Goal: Task Accomplishment & Management: Complete application form

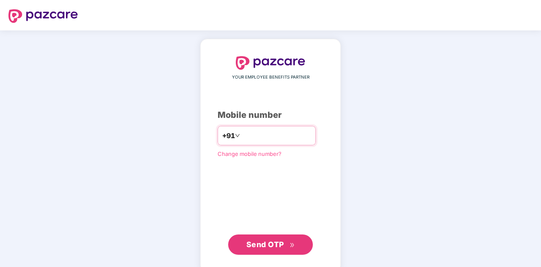
click at [242, 136] on input "number" at bounding box center [276, 136] width 69 height 14
type input "**********"
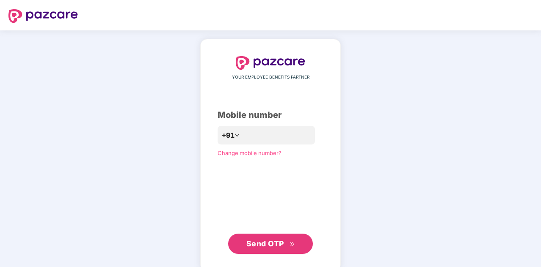
click at [258, 239] on span "Send OTP" at bounding box center [270, 244] width 49 height 12
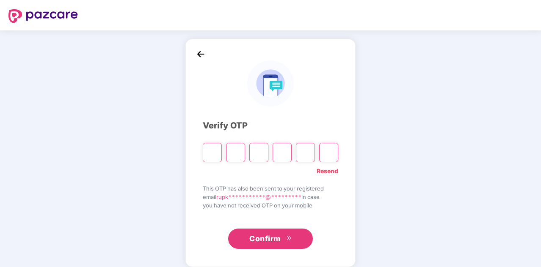
type input "*"
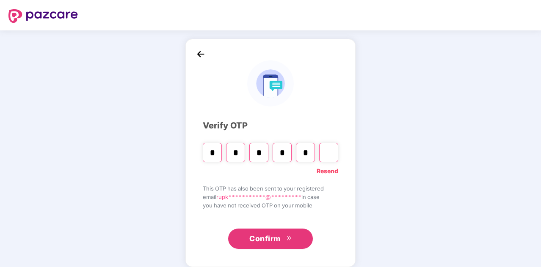
type input "*"
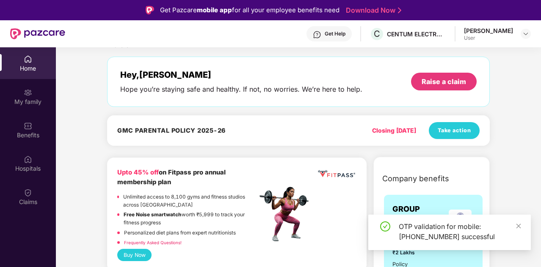
scroll to position [23, 0]
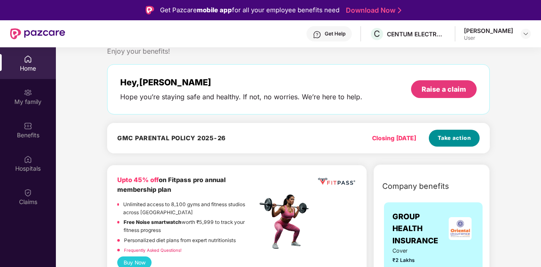
click at [455, 141] on span "Take action" at bounding box center [454, 138] width 33 height 8
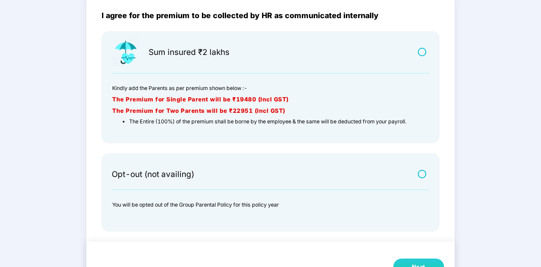
scroll to position [94, 0]
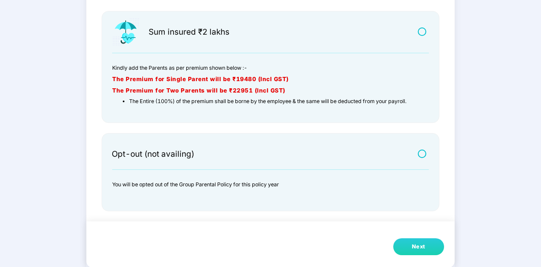
click at [419, 243] on div "Next" at bounding box center [419, 247] width 14 height 8
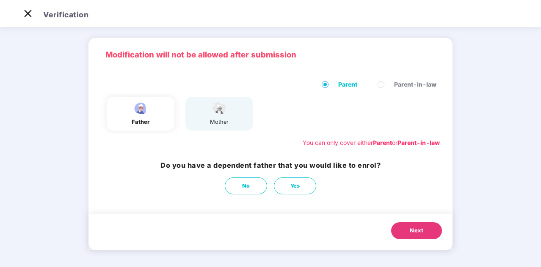
scroll to position [22, 0]
click at [151, 116] on div "father" at bounding box center [141, 114] width 68 height 34
click at [290, 189] on span "Yes" at bounding box center [295, 186] width 10 height 8
select select "****"
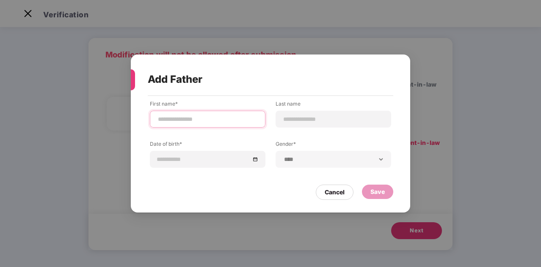
click at [178, 123] on input at bounding box center [207, 119] width 101 height 9
type input "*"
type input "******"
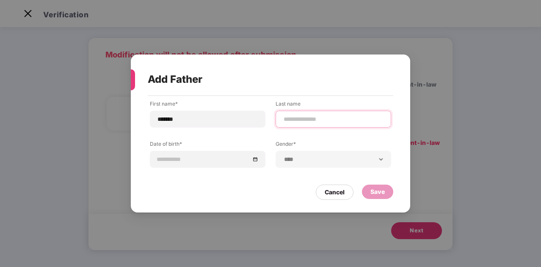
click at [284, 118] on input at bounding box center [333, 119] width 101 height 9
type input "*"
type input "****"
click at [256, 162] on div at bounding box center [207, 159] width 101 height 9
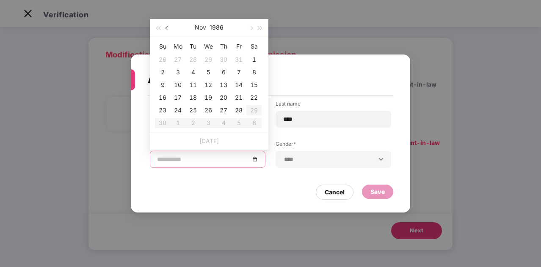
type input "**********"
click at [212, 30] on button "1986" at bounding box center [216, 27] width 14 height 17
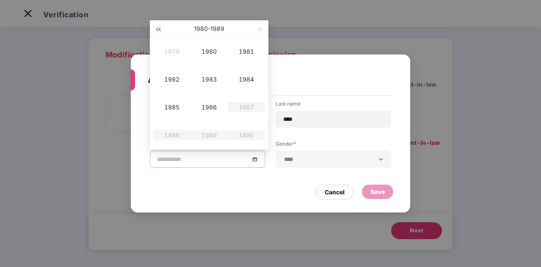
type input "**********"
click at [156, 29] on button "button" at bounding box center [157, 28] width 9 height 17
type input "**********"
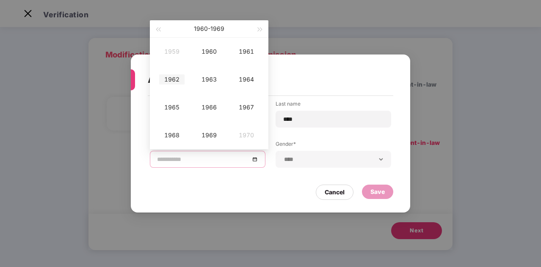
click at [173, 78] on div "1962" at bounding box center [171, 79] width 25 height 10
type input "**********"
click at [208, 51] on div "Feb" at bounding box center [208, 52] width 25 height 10
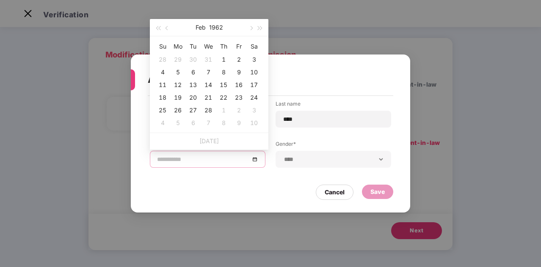
type input "**********"
click at [165, 27] on span "button" at bounding box center [167, 28] width 4 height 4
type input "**********"
click at [192, 59] on div "2" at bounding box center [193, 60] width 10 height 10
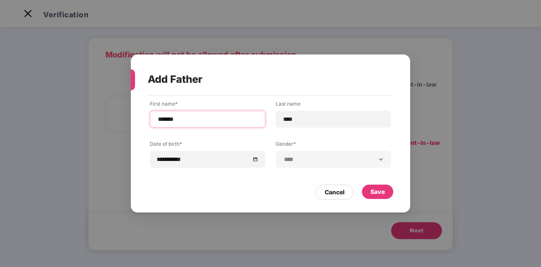
click at [190, 119] on input "******" at bounding box center [207, 119] width 101 height 9
type input "**********"
click at [378, 189] on div "Save" at bounding box center [377, 191] width 14 height 9
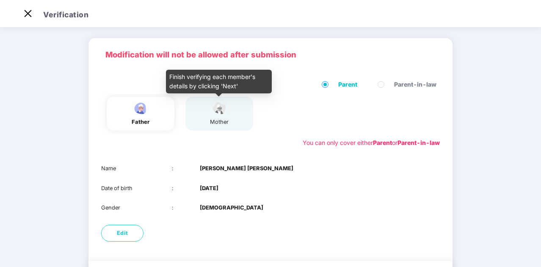
click at [216, 118] on div "mother" at bounding box center [219, 122] width 21 height 8
click at [226, 117] on div "mother" at bounding box center [219, 113] width 21 height 25
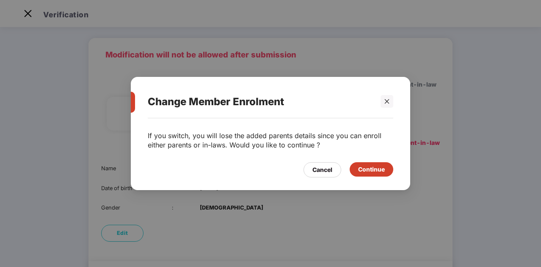
click at [369, 171] on div "Continue" at bounding box center [371, 169] width 27 height 9
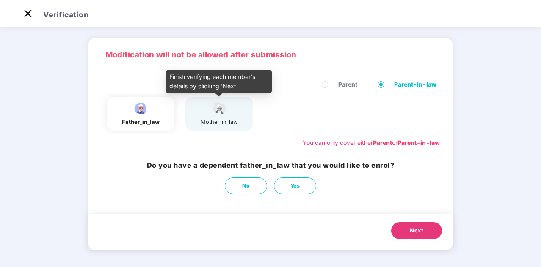
click at [218, 123] on div "mother_in_law" at bounding box center [219, 122] width 37 height 8
click at [217, 106] on img at bounding box center [219, 108] width 21 height 15
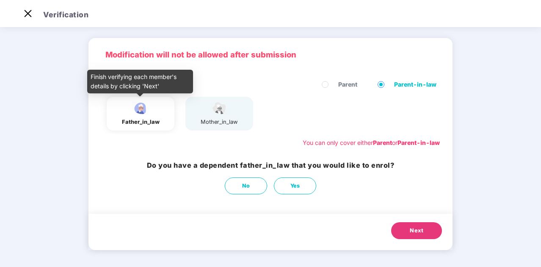
click at [135, 122] on div "father_in_law" at bounding box center [141, 122] width 38 height 8
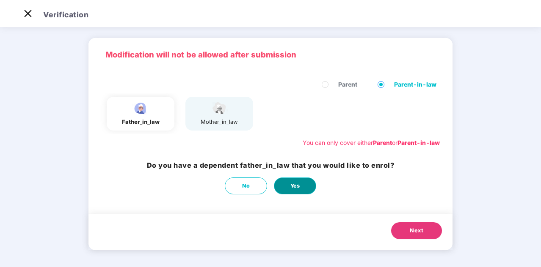
click at [304, 190] on button "Yes" at bounding box center [295, 186] width 42 height 17
select select "****"
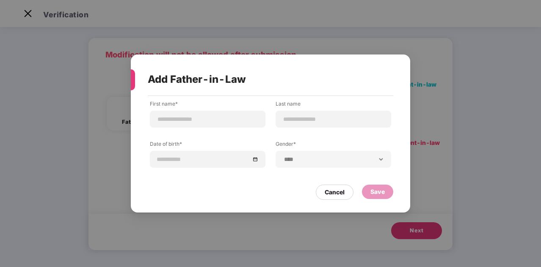
click at [437, 79] on div "**********" at bounding box center [270, 133] width 541 height 267
click at [330, 192] on div "Cancel" at bounding box center [335, 192] width 20 height 9
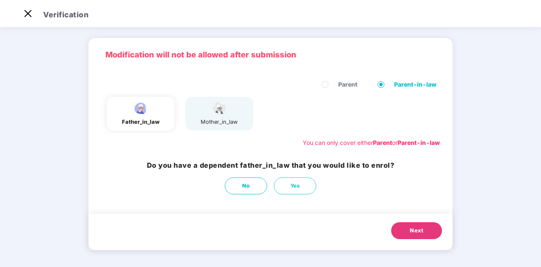
click at [338, 82] on span "Parent" at bounding box center [348, 84] width 26 height 9
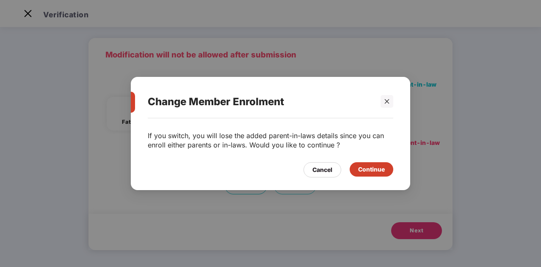
click at [362, 167] on div "Continue" at bounding box center [371, 169] width 27 height 9
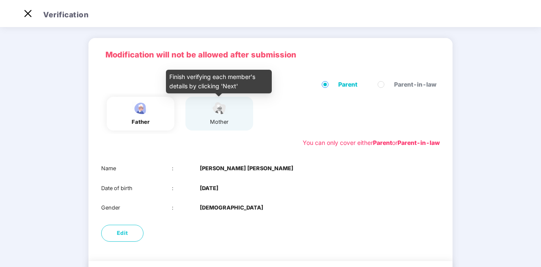
click at [218, 115] on img at bounding box center [219, 108] width 21 height 15
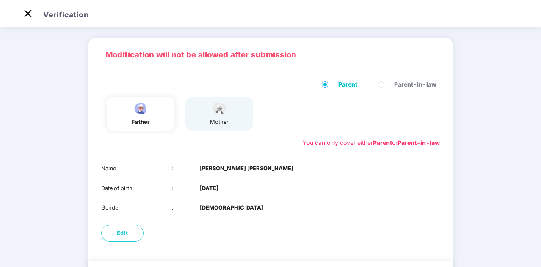
scroll to position [69, 0]
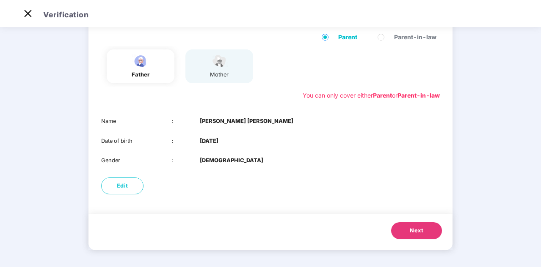
click at [422, 228] on span "Next" at bounding box center [417, 231] width 14 height 8
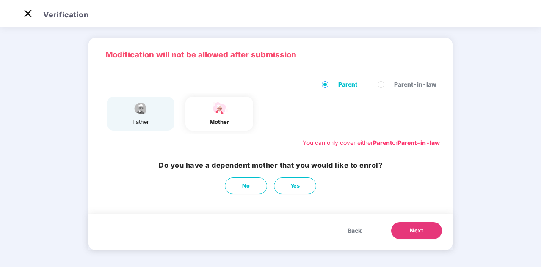
scroll to position [22, 0]
click at [287, 189] on button "Yes" at bounding box center [295, 186] width 42 height 17
select select "******"
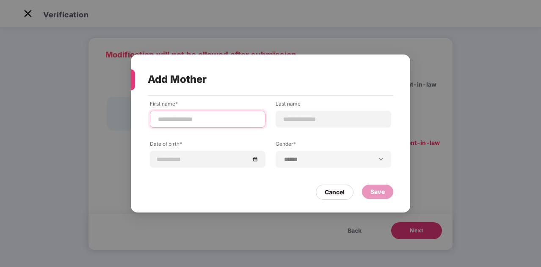
click at [212, 116] on input at bounding box center [207, 119] width 101 height 9
type input "*****"
click at [295, 121] on input at bounding box center [333, 119] width 101 height 9
type input "****"
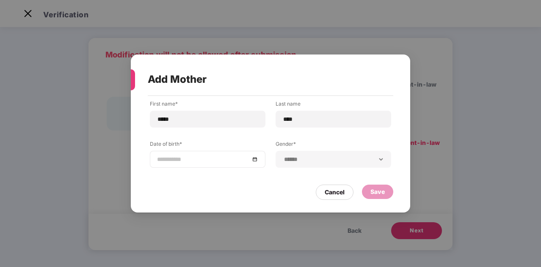
click at [254, 159] on div at bounding box center [207, 159] width 101 height 9
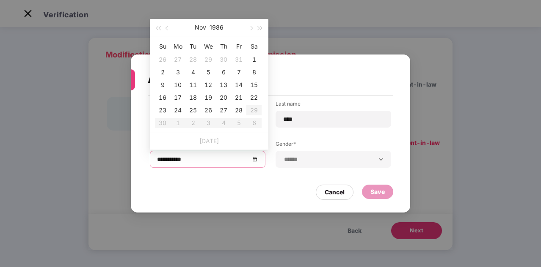
type input "**********"
click at [218, 28] on button "1986" at bounding box center [216, 27] width 14 height 17
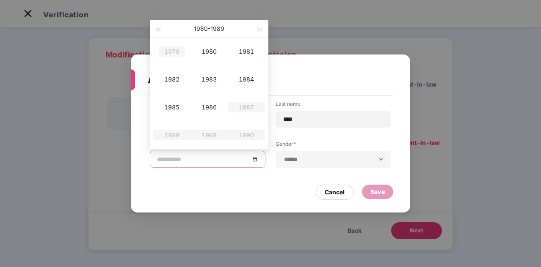
type input "**********"
click at [160, 28] on span "button" at bounding box center [158, 30] width 4 height 4
type input "**********"
click at [206, 76] on div "1973" at bounding box center [208, 79] width 25 height 10
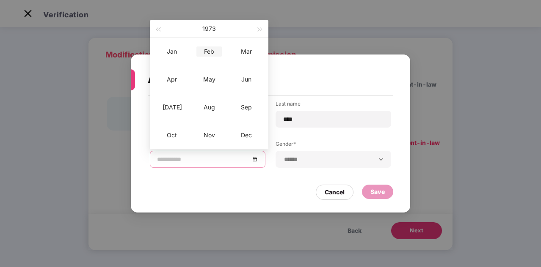
type input "**********"
click at [211, 50] on div "Feb" at bounding box center [208, 52] width 25 height 10
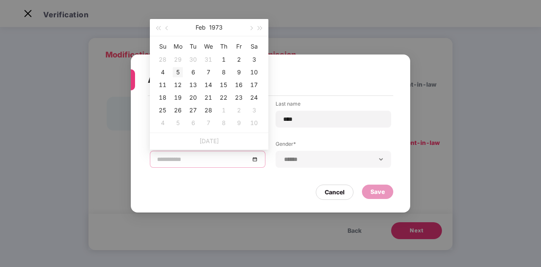
type input "**********"
click at [177, 74] on div "5" at bounding box center [178, 72] width 10 height 10
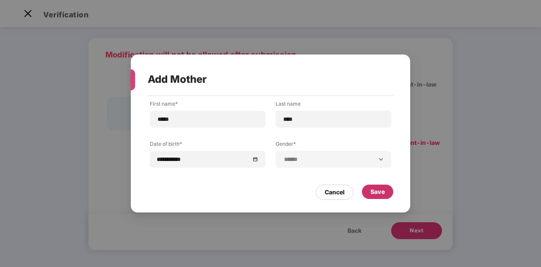
click at [374, 190] on div "Save" at bounding box center [377, 191] width 14 height 9
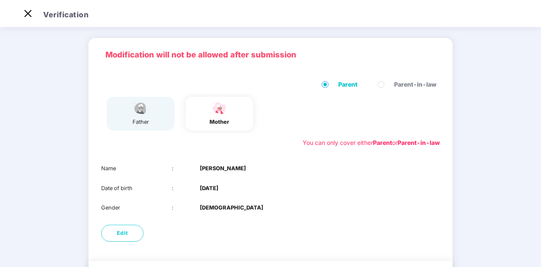
click at [148, 109] on img at bounding box center [140, 108] width 21 height 15
click at [142, 111] on img at bounding box center [140, 108] width 21 height 15
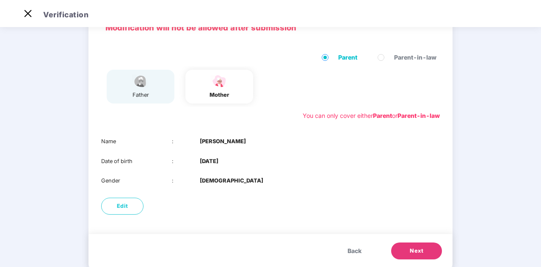
scroll to position [69, 0]
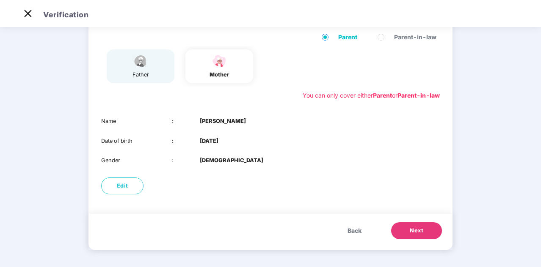
click at [351, 230] on span "Back" at bounding box center [354, 230] width 14 height 9
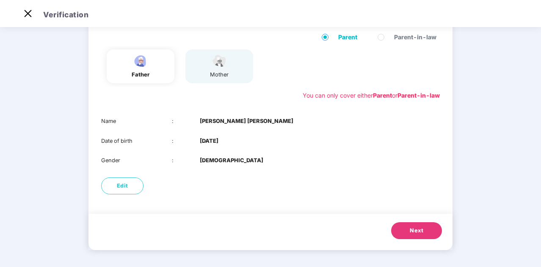
click at [412, 229] on span "Next" at bounding box center [417, 231] width 14 height 8
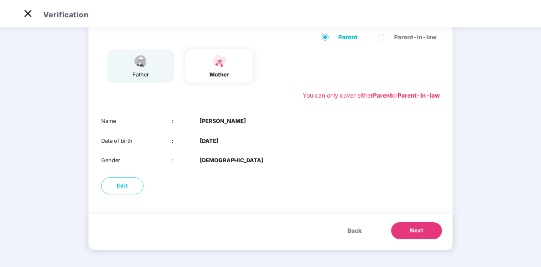
click at [356, 230] on span "Back" at bounding box center [354, 230] width 14 height 9
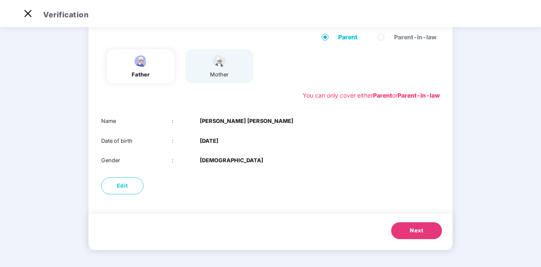
click at [412, 229] on span "Next" at bounding box center [417, 231] width 14 height 8
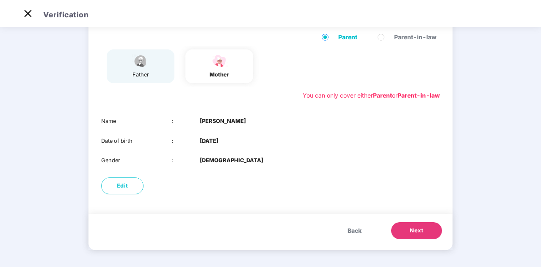
click at [412, 229] on span "Next" at bounding box center [417, 231] width 14 height 8
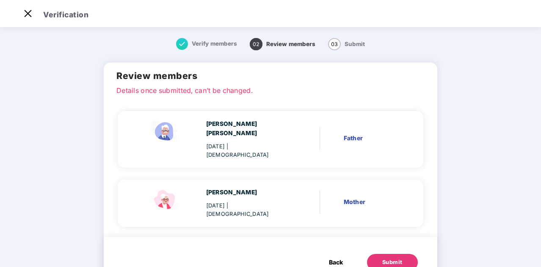
scroll to position [19, 0]
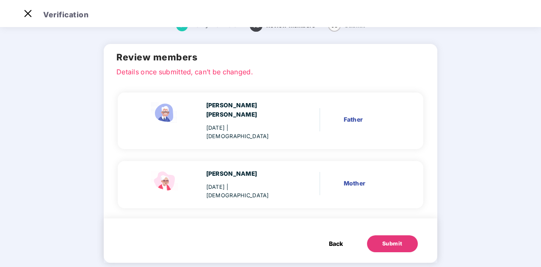
click at [386, 236] on button "Submit" at bounding box center [392, 244] width 51 height 17
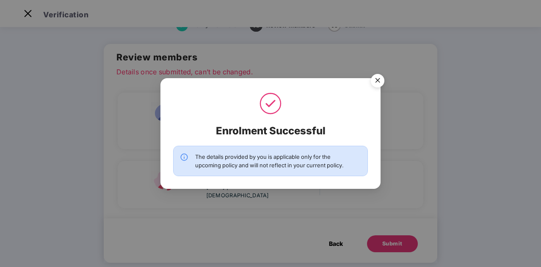
click at [376, 72] on img "Close" at bounding box center [378, 82] width 24 height 24
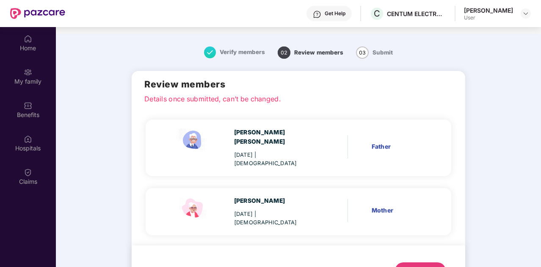
scroll to position [47, 0]
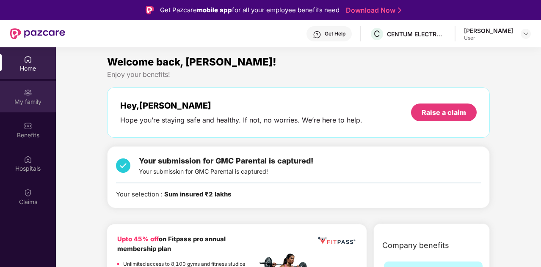
click at [28, 96] on img at bounding box center [28, 92] width 8 height 8
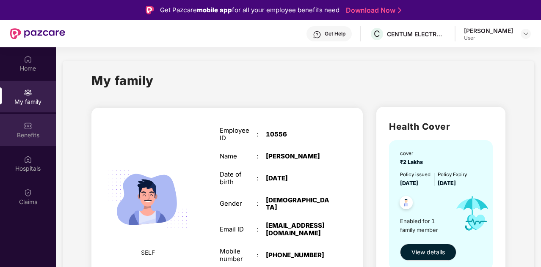
click at [33, 129] on div "Benefits" at bounding box center [28, 130] width 56 height 32
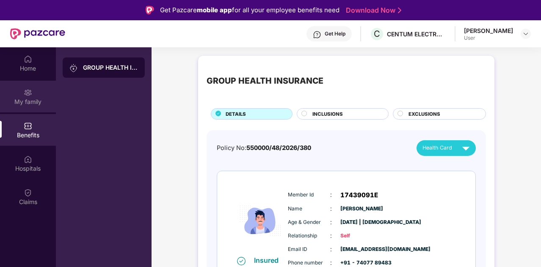
click at [26, 98] on div "My family" at bounding box center [28, 102] width 56 height 8
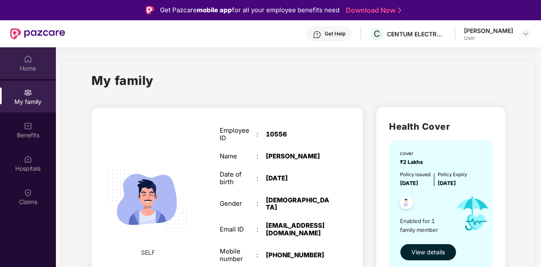
click at [35, 62] on div "Home" at bounding box center [28, 63] width 56 height 32
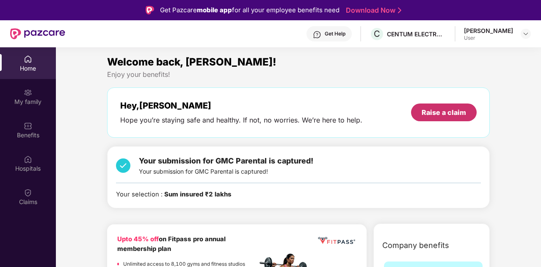
click at [449, 107] on div "Raise a claim" at bounding box center [444, 113] width 66 height 18
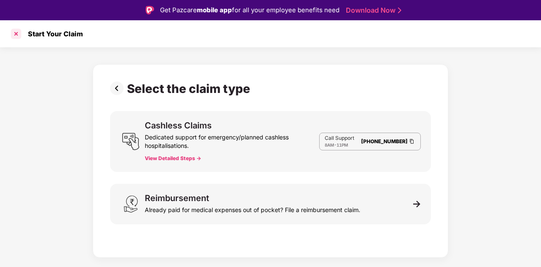
click at [16, 32] on div at bounding box center [16, 34] width 14 height 14
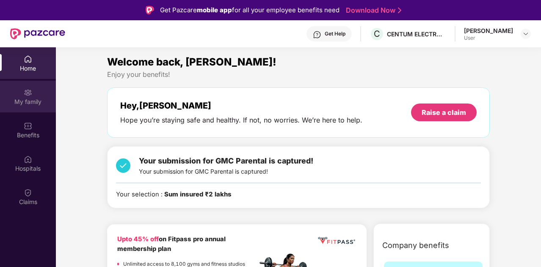
click at [17, 103] on div "My family" at bounding box center [28, 102] width 56 height 8
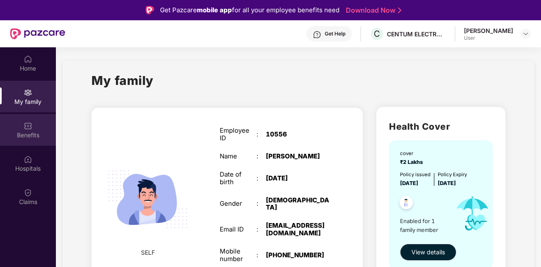
click at [30, 138] on div "Benefits" at bounding box center [28, 135] width 56 height 8
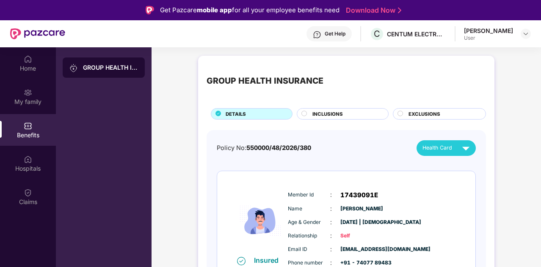
scroll to position [18, 0]
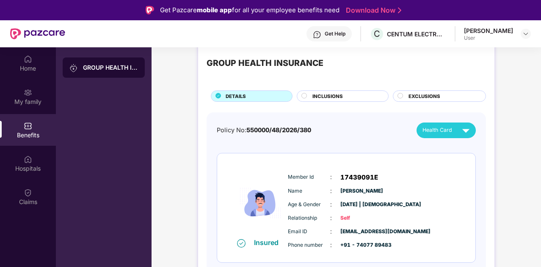
click at [352, 97] on div "INCLUSIONS" at bounding box center [346, 97] width 76 height 9
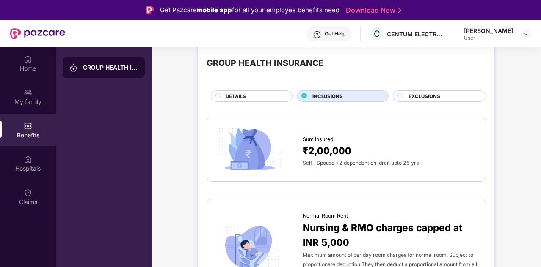
click at [416, 96] on span "EXCLUSIONS" at bounding box center [424, 97] width 32 height 8
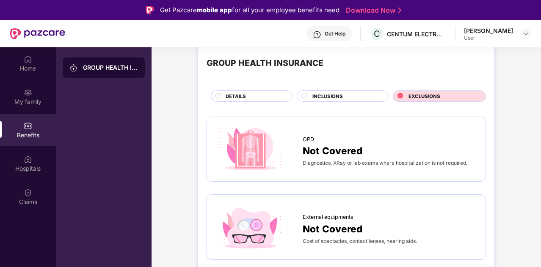
click at [250, 95] on div "DETAILS" at bounding box center [254, 97] width 66 height 9
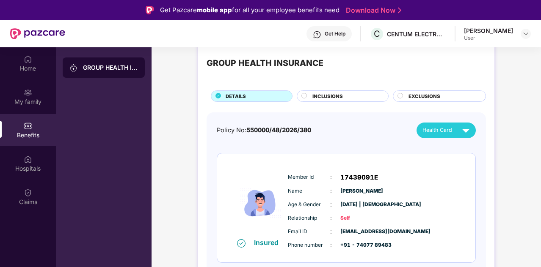
click at [462, 132] on img at bounding box center [465, 130] width 15 height 15
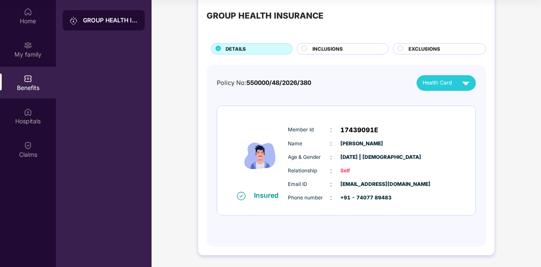
scroll to position [0, 0]
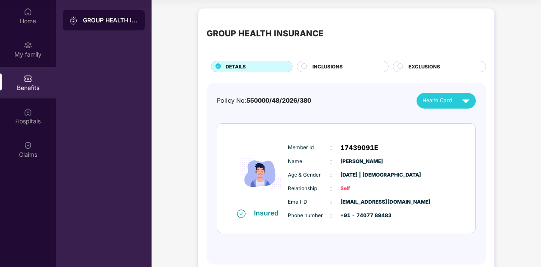
click at [463, 102] on img at bounding box center [465, 101] width 15 height 15
click at [462, 100] on img at bounding box center [465, 101] width 15 height 15
click at [457, 102] on div "Health Card" at bounding box center [447, 101] width 51 height 15
click at [458, 100] on img at bounding box center [465, 101] width 15 height 15
click at [462, 99] on img at bounding box center [465, 101] width 15 height 15
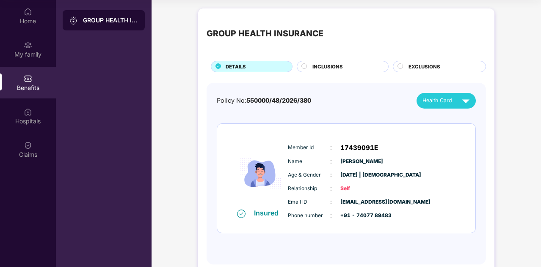
click at [462, 102] on img at bounding box center [465, 101] width 15 height 15
click at [458, 100] on img at bounding box center [465, 101] width 15 height 15
click at [437, 101] on span "Health Card" at bounding box center [437, 100] width 30 height 8
click at [462, 103] on img at bounding box center [465, 101] width 15 height 15
click at [465, 96] on img at bounding box center [465, 101] width 15 height 15
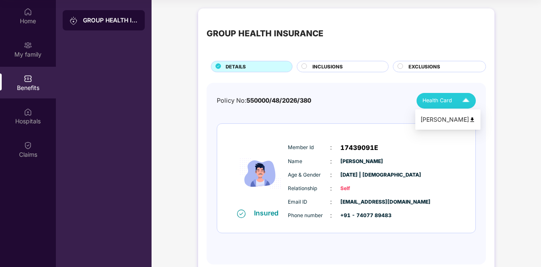
click at [451, 100] on span "Health Card" at bounding box center [437, 100] width 30 height 8
click at [469, 121] on img at bounding box center [472, 120] width 6 height 6
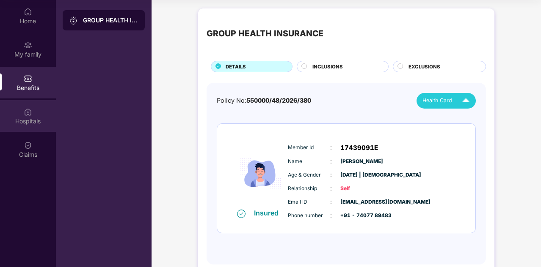
click at [32, 113] on div "Hospitals" at bounding box center [28, 116] width 56 height 32
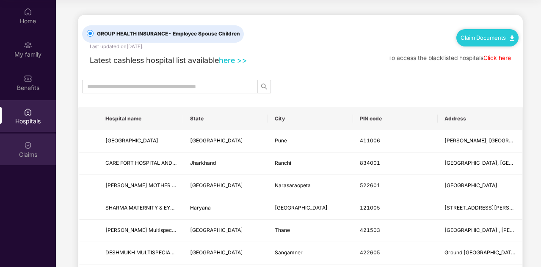
click at [31, 140] on div at bounding box center [28, 144] width 8 height 8
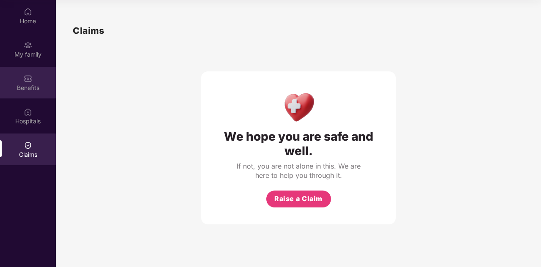
click at [38, 96] on div "Benefits" at bounding box center [28, 83] width 56 height 32
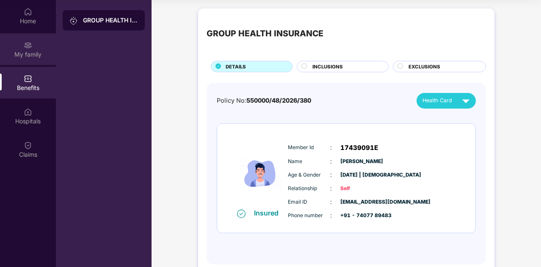
click at [36, 55] on div "My family" at bounding box center [28, 54] width 56 height 8
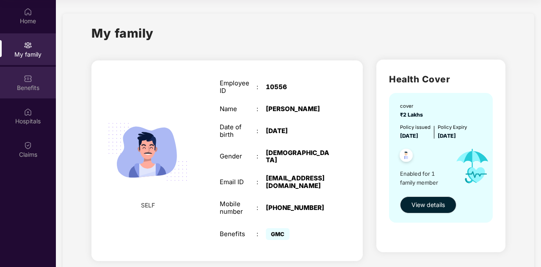
click at [30, 84] on div "Benefits" at bounding box center [28, 88] width 56 height 8
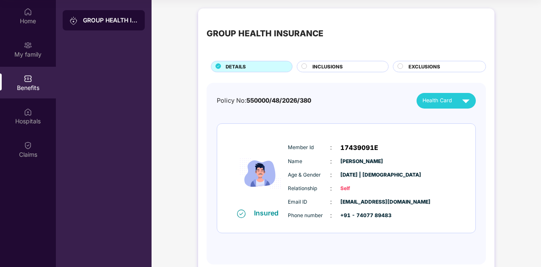
click at [95, 19] on div "GROUP HEALTH INSURANCE" at bounding box center [110, 20] width 55 height 8
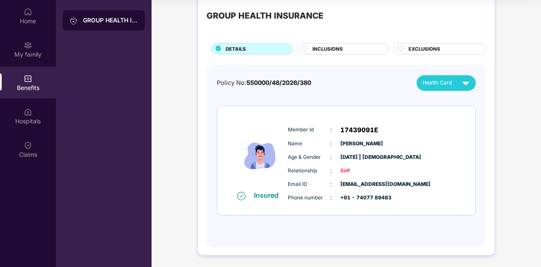
click at [460, 85] on img at bounding box center [465, 83] width 15 height 15
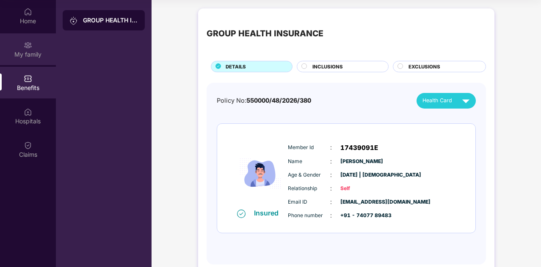
click at [28, 55] on div "My family" at bounding box center [28, 54] width 56 height 8
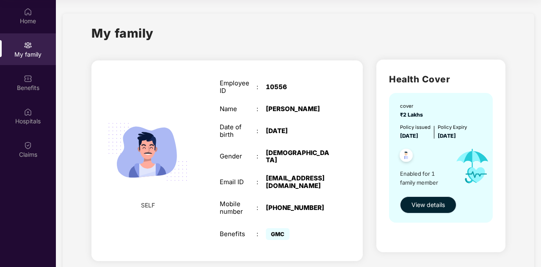
click at [426, 209] on span "View details" at bounding box center [427, 205] width 33 height 9
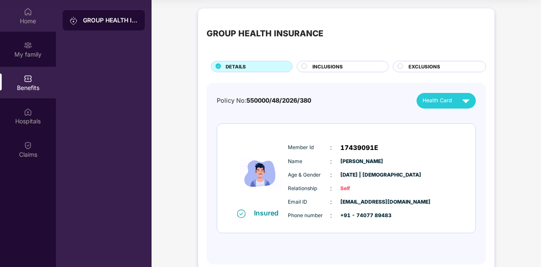
click at [31, 21] on div "Home" at bounding box center [28, 21] width 56 height 8
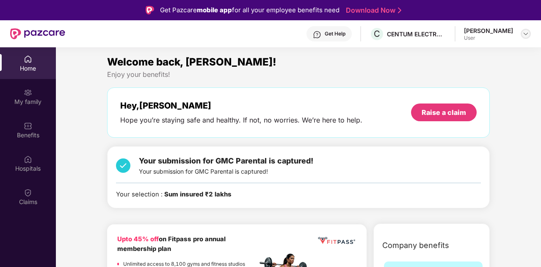
click at [524, 33] on img at bounding box center [525, 33] width 7 height 7
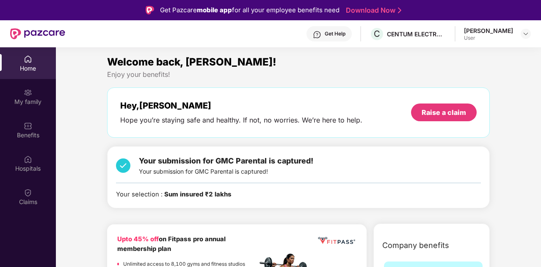
click at [396, 11] on link "Download Now" at bounding box center [372, 10] width 53 height 9
